Goal: Task Accomplishment & Management: Manage account settings

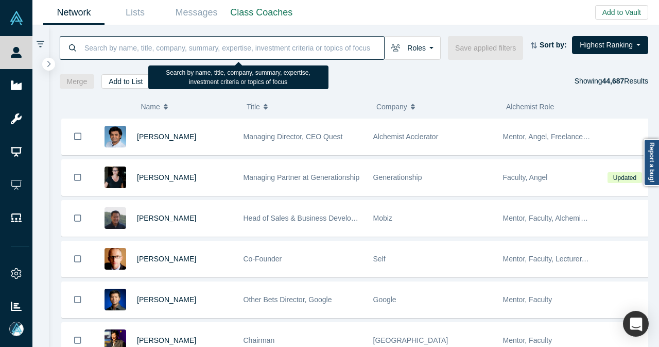
click at [298, 44] on input at bounding box center [233, 48] width 301 height 24
paste input "[EMAIL_ADDRESS][DOMAIN_NAME]"
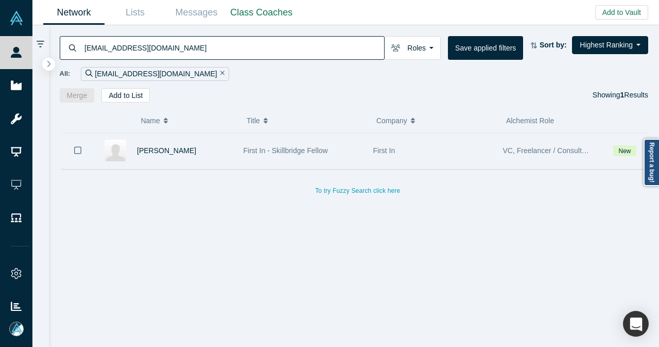
type input "[EMAIL_ADDRESS][DOMAIN_NAME]"
click at [75, 149] on icon "Bookmark" at bounding box center [77, 150] width 7 height 10
click at [207, 150] on div "[PERSON_NAME]" at bounding box center [185, 151] width 96 height 36
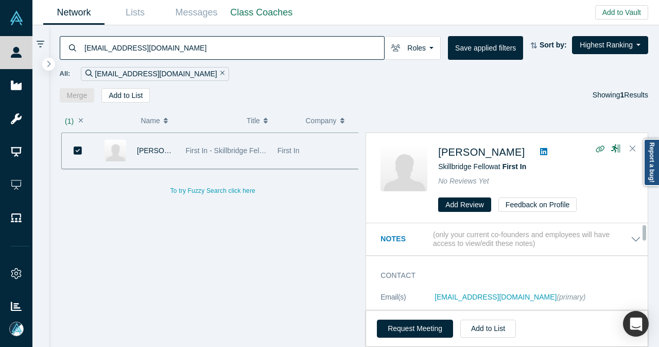
scroll to position [52, 0]
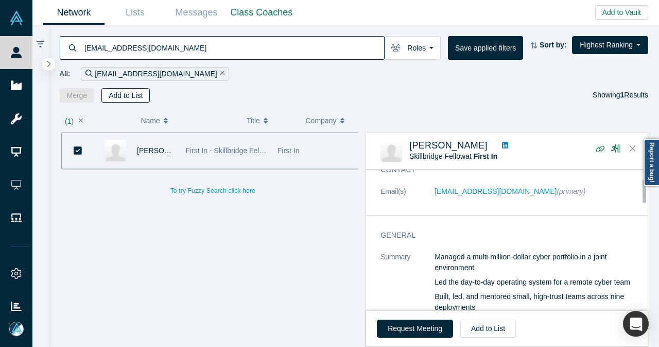
click at [123, 98] on button "Add to List" at bounding box center [125, 95] width 48 height 14
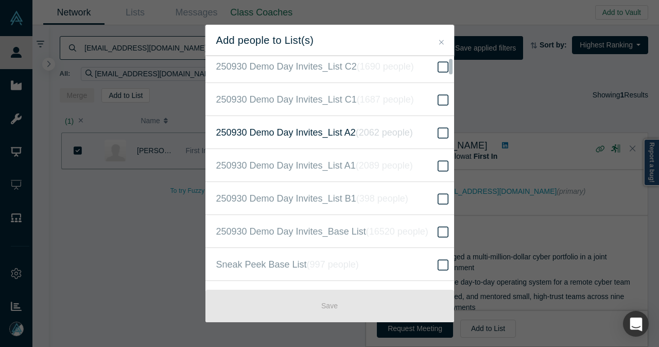
scroll to position [258, 0]
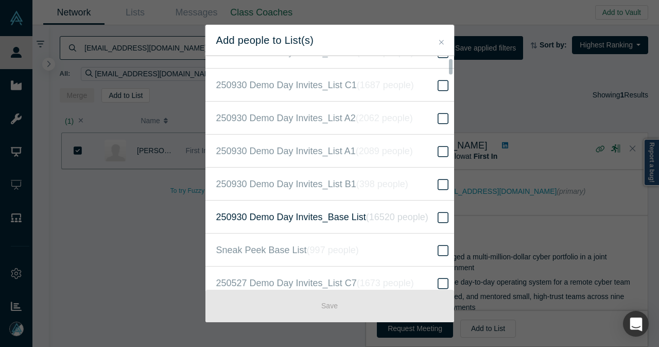
click at [366, 212] on icon "( 16520 people )" at bounding box center [397, 217] width 62 height 10
click at [0, 0] on input "250930 Demo Day Invites_Base List ( 16520 people )" at bounding box center [0, 0] width 0 height 0
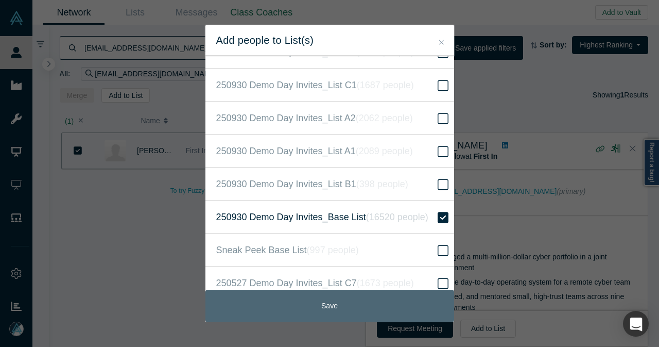
click at [344, 307] on button "Save" at bounding box center [330, 305] width 249 height 32
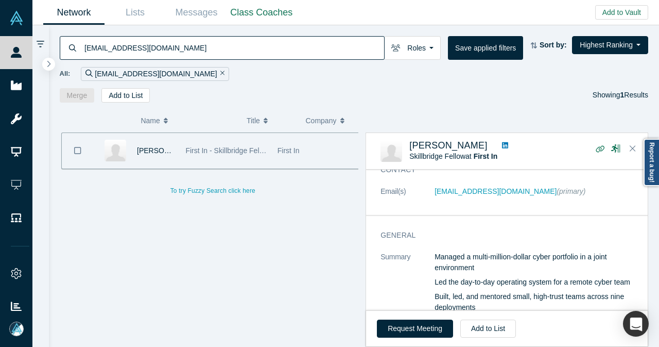
click at [220, 74] on icon "Remove Filter" at bounding box center [222, 73] width 5 height 5
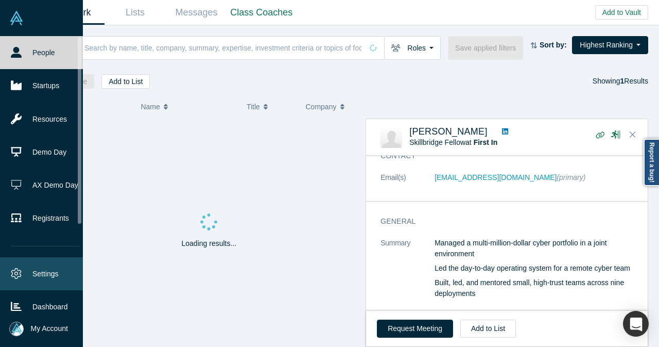
click at [38, 269] on link "Settings" at bounding box center [45, 273] width 91 height 33
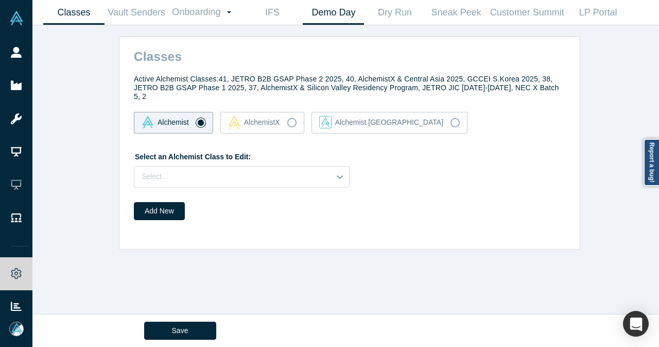
click at [347, 15] on link "Demo Day" at bounding box center [333, 13] width 61 height 24
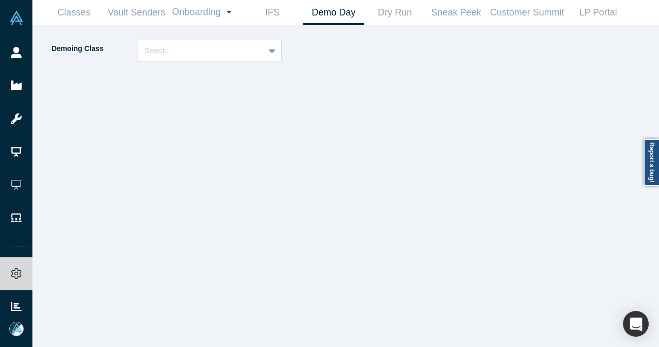
click at [260, 61] on div "Demoing Class Select..." at bounding box center [172, 54] width 245 height 29
click at [264, 50] on div "Select..." at bounding box center [201, 50] width 127 height 17
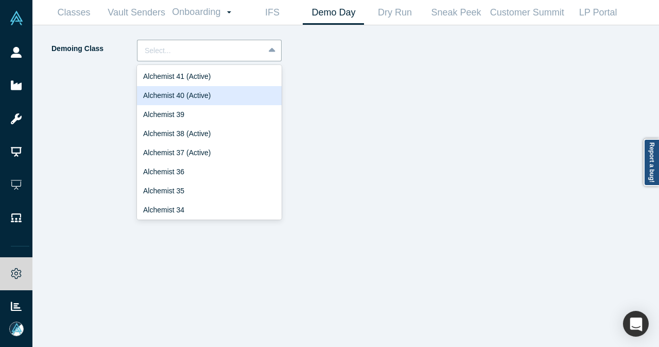
click at [225, 98] on div "Alchemist 40 (Active)" at bounding box center [209, 95] width 145 height 19
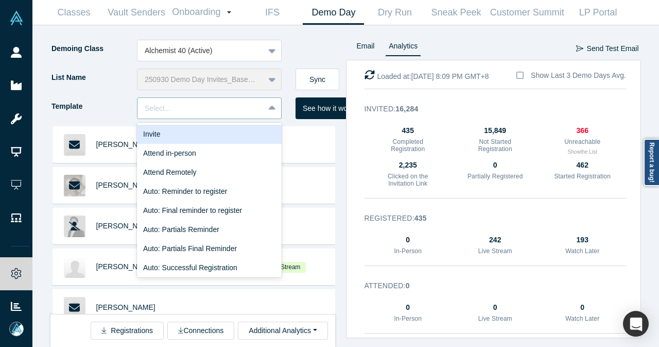
click at [272, 105] on icon at bounding box center [272, 108] width 7 height 10
click at [255, 130] on div "Invite" at bounding box center [209, 134] width 145 height 19
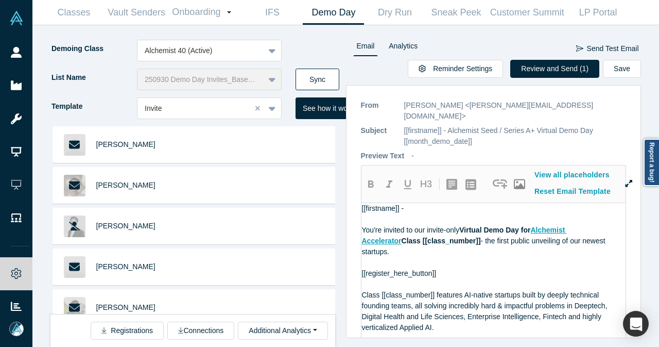
click at [327, 81] on button "Sync" at bounding box center [318, 80] width 44 height 22
click at [573, 73] on button "Review and Send (1)" at bounding box center [554, 69] width 89 height 18
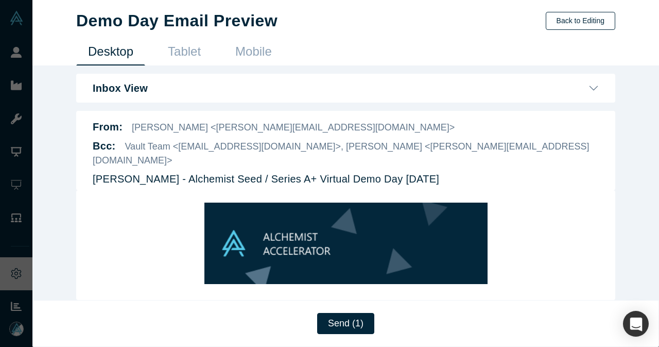
click at [584, 19] on button "Back to Editing" at bounding box center [581, 21] width 70 height 18
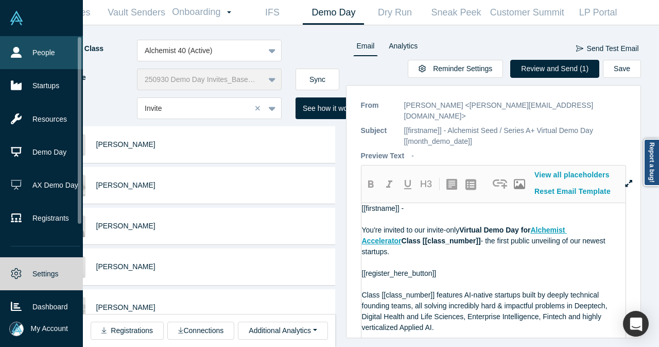
click at [19, 45] on link "People" at bounding box center [45, 52] width 91 height 33
